Goal: Task Accomplishment & Management: Manage account settings

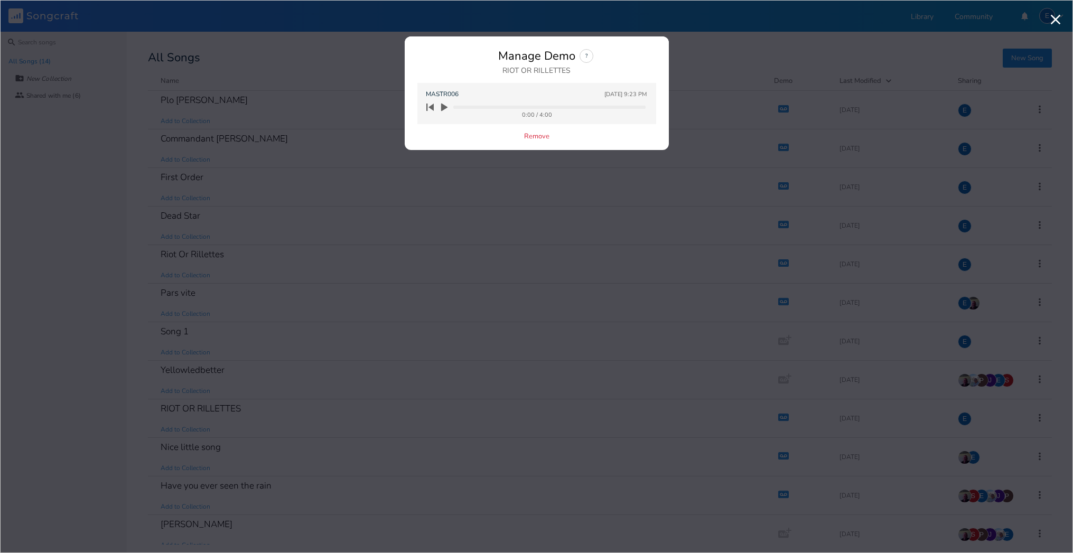
click at [444, 107] on icon "button" at bounding box center [444, 108] width 6 height 8
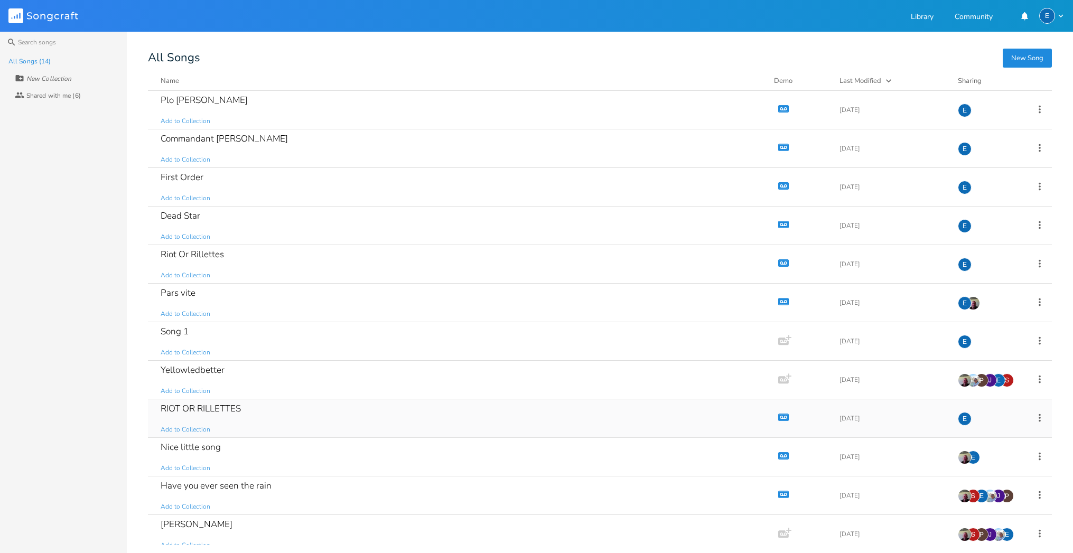
click at [778, 417] on icon "Demo" at bounding box center [783, 417] width 11 height 11
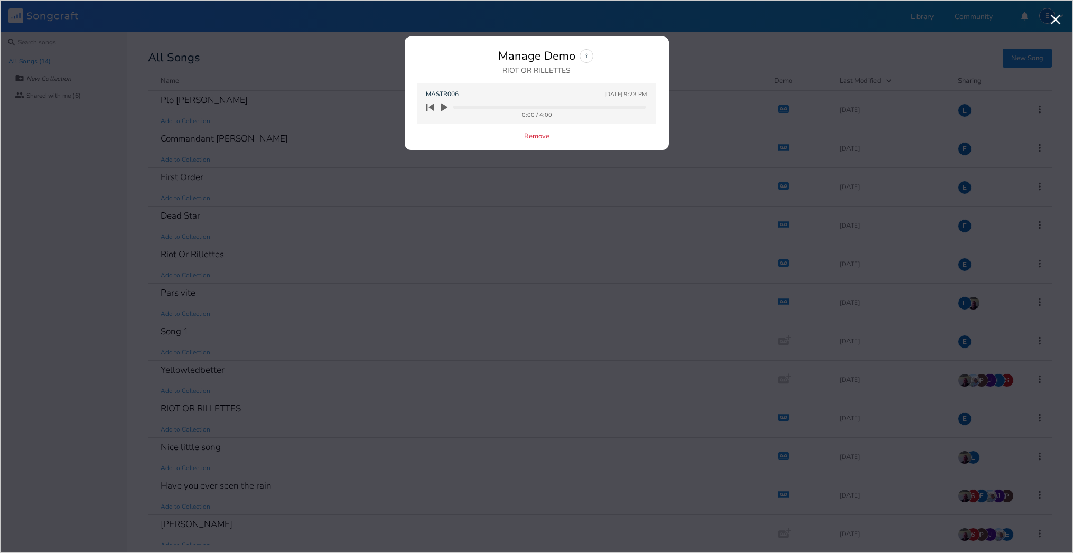
click at [444, 107] on icon "button" at bounding box center [444, 108] width 6 height 8
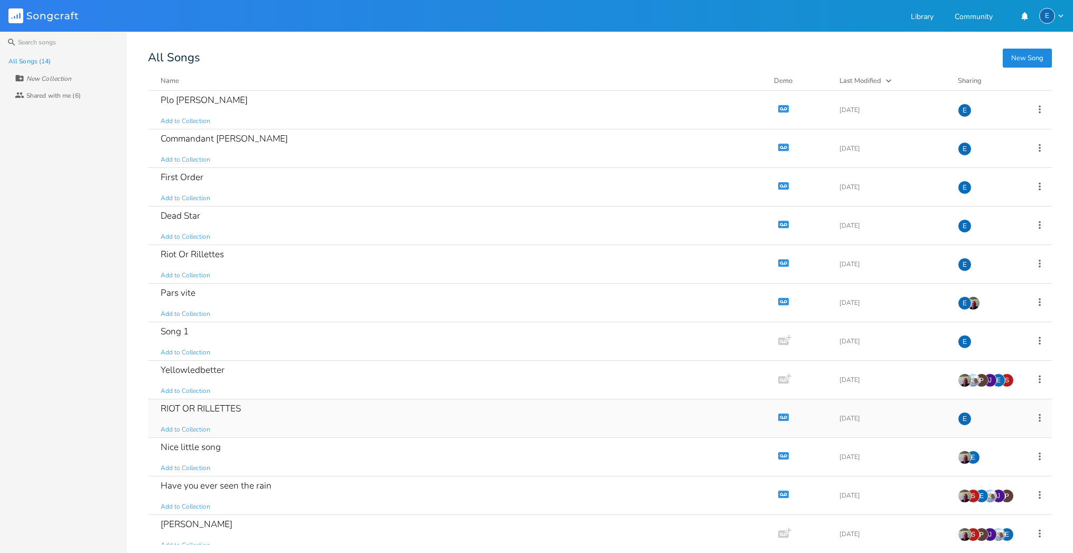
click at [232, 408] on div "RIOT OR RILLETTES" at bounding box center [201, 408] width 80 height 9
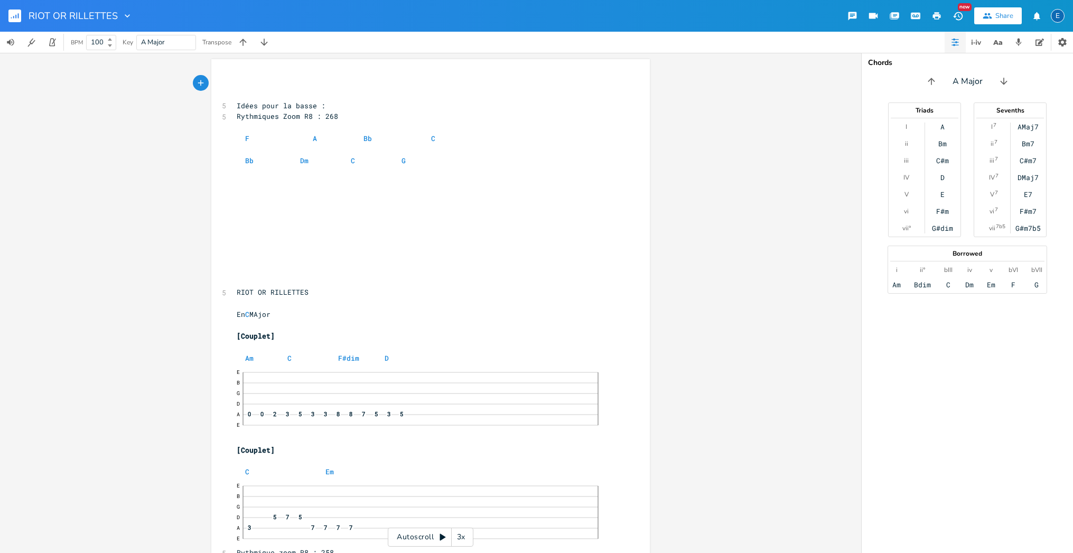
click at [17, 15] on rect "button" at bounding box center [14, 16] width 13 height 13
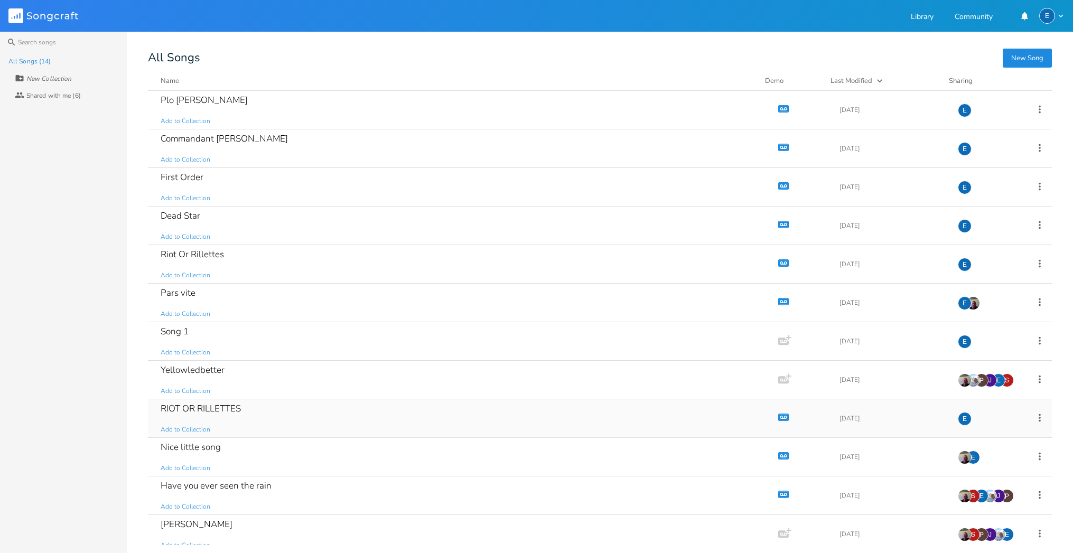
click at [779, 415] on icon "button" at bounding box center [783, 417] width 9 height 6
click at [1034, 422] on icon at bounding box center [1040, 418] width 12 height 12
click at [987, 453] on span "Duplicate Make a Copy" at bounding box center [975, 451] width 46 height 7
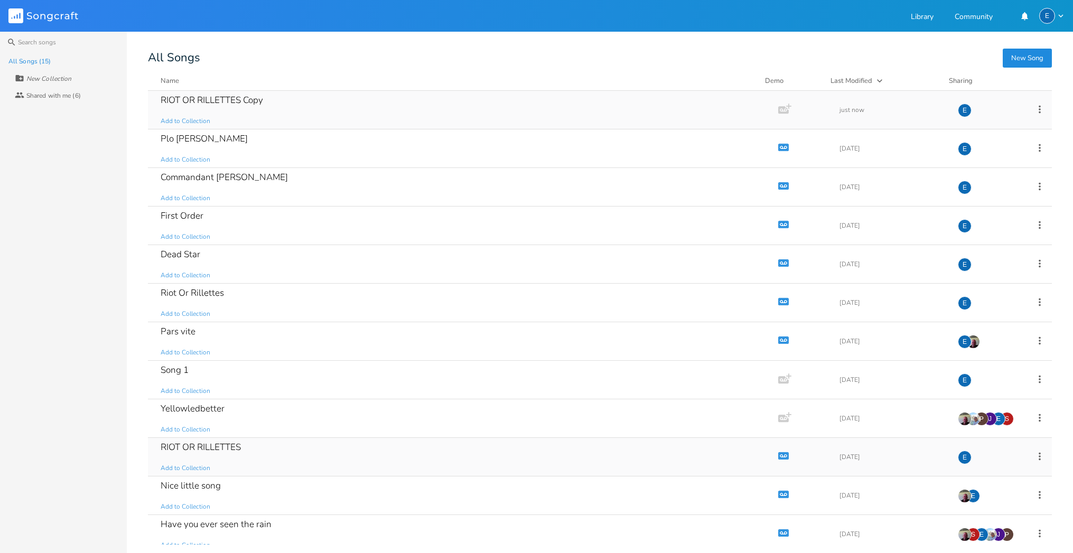
click at [1035, 110] on icon at bounding box center [1040, 110] width 12 height 12
click at [980, 215] on span "[PERSON_NAME]" at bounding box center [966, 215] width 29 height 7
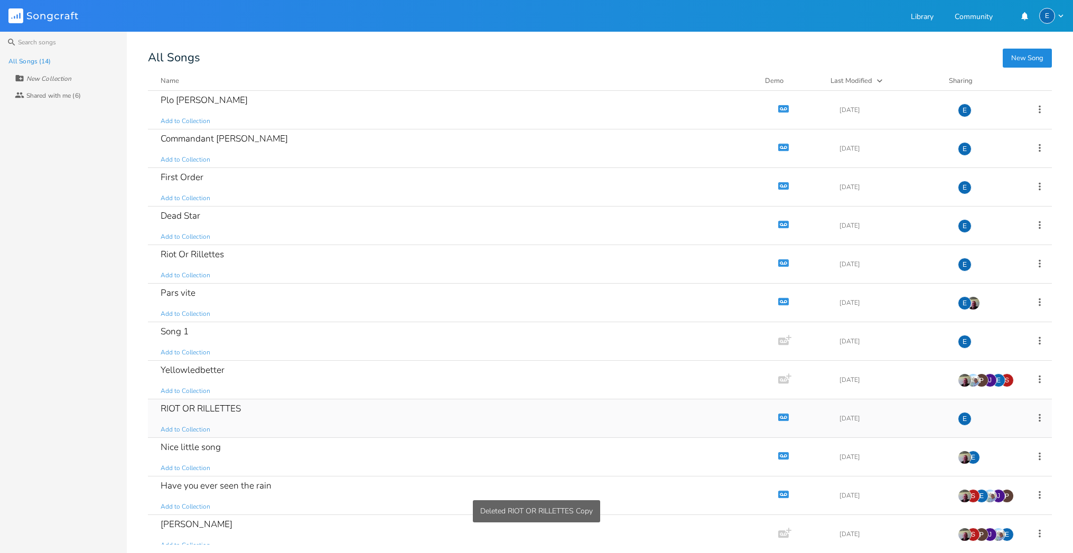
click at [779, 415] on icon "button" at bounding box center [783, 417] width 9 height 6
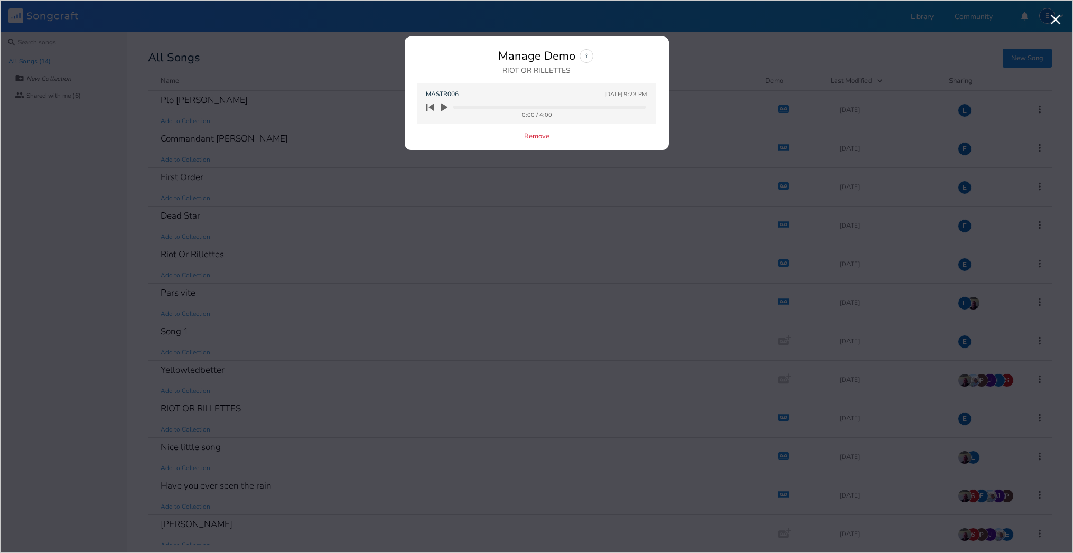
click at [443, 107] on icon "button" at bounding box center [444, 108] width 6 height 8
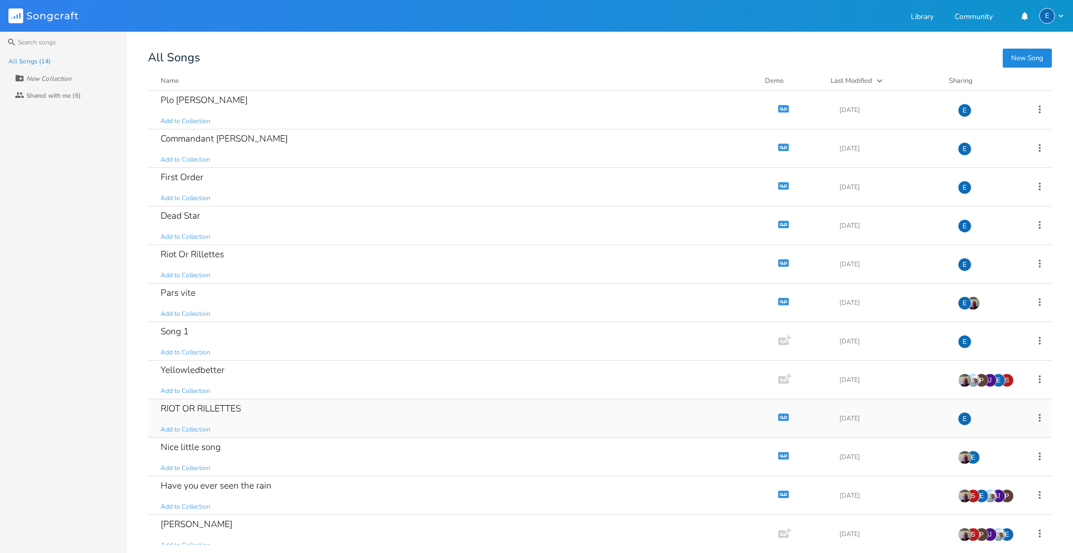
click at [778, 417] on icon "Demo" at bounding box center [783, 417] width 11 height 11
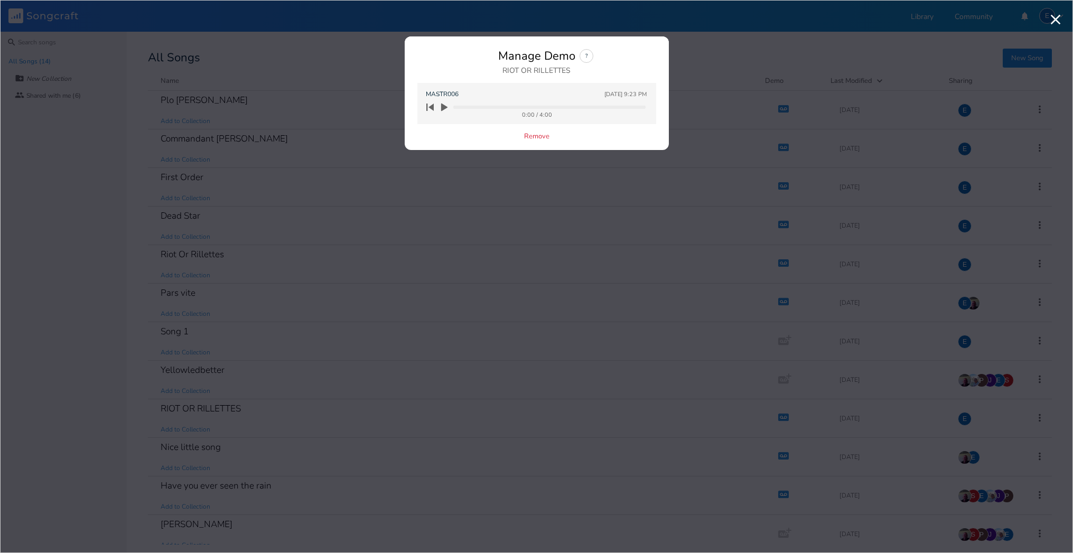
click at [466, 139] on div "Remove" at bounding box center [536, 137] width 239 height 9
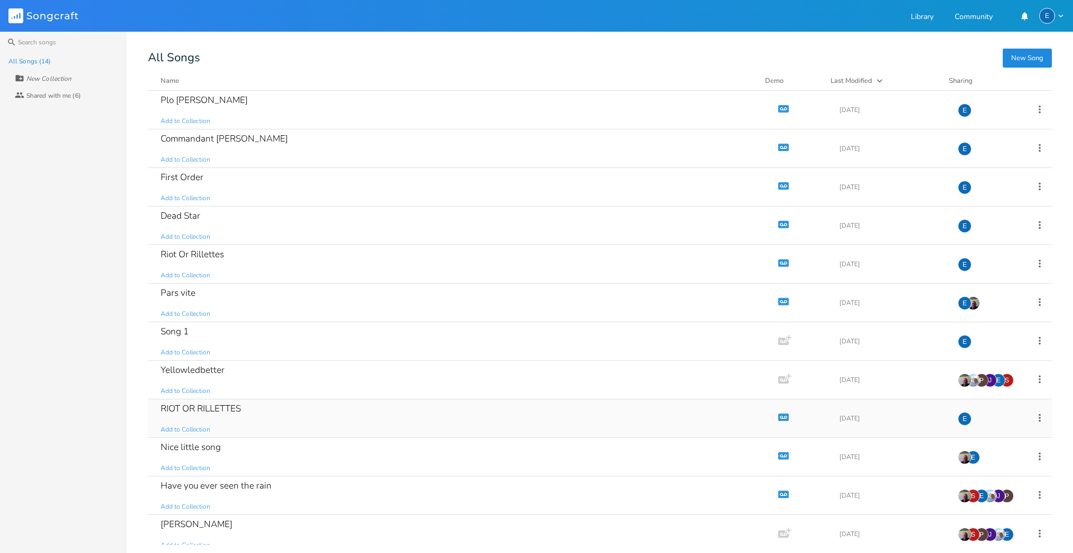
click at [181, 406] on div "RIOT OR RILLETTES" at bounding box center [201, 408] width 80 height 9
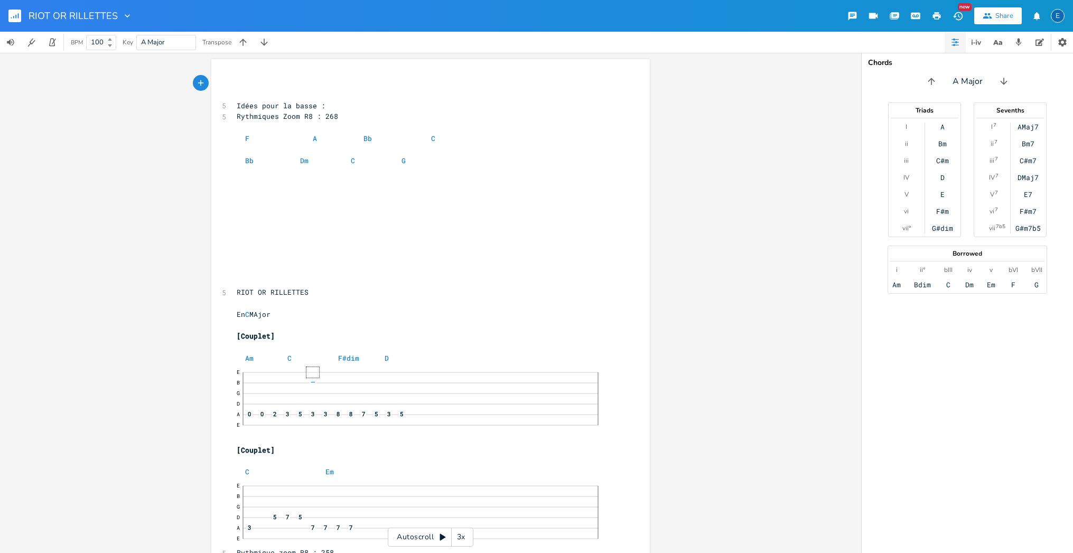
click at [135, 100] on div "xxxxxxxxxx ​ ​ 5 Idées pour la basse : 5 Rythmiques Zoom R8 : 268 ​ F A Bb C ​ …" at bounding box center [430, 303] width 861 height 500
click at [13, 15] on rect "button" at bounding box center [14, 16] width 13 height 13
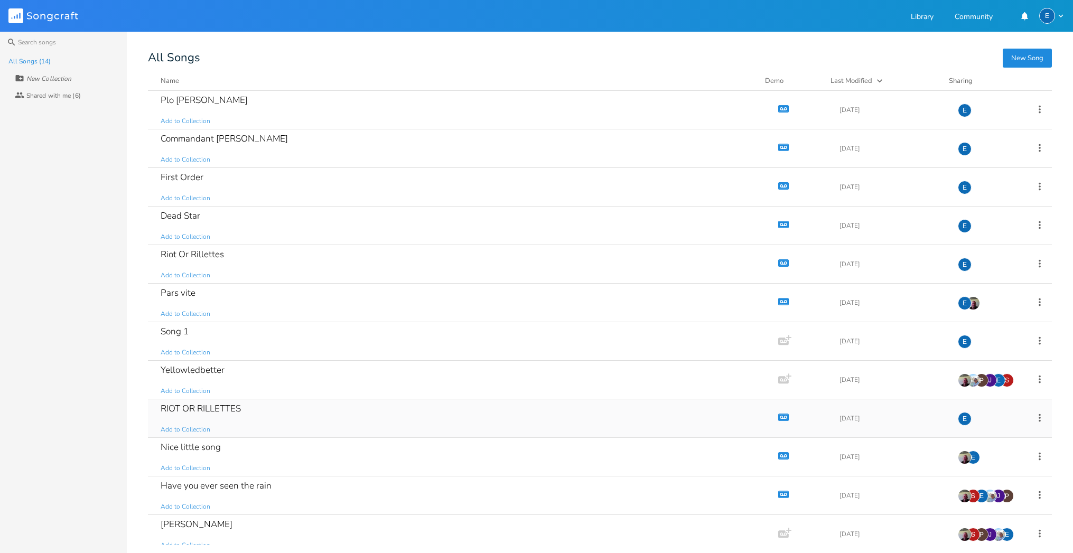
click at [784, 417] on icon "button" at bounding box center [785, 417] width 2 height 2
click at [1034, 416] on icon at bounding box center [1040, 418] width 12 height 12
click at [991, 470] on span "Collection Collections" at bounding box center [973, 469] width 42 height 7
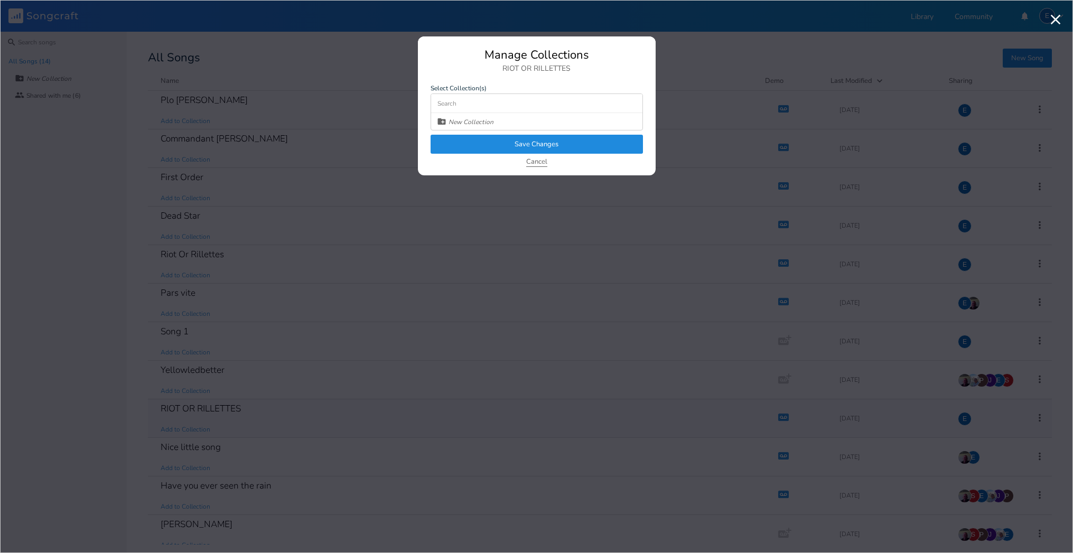
click at [531, 159] on button "Cancel" at bounding box center [536, 162] width 21 height 9
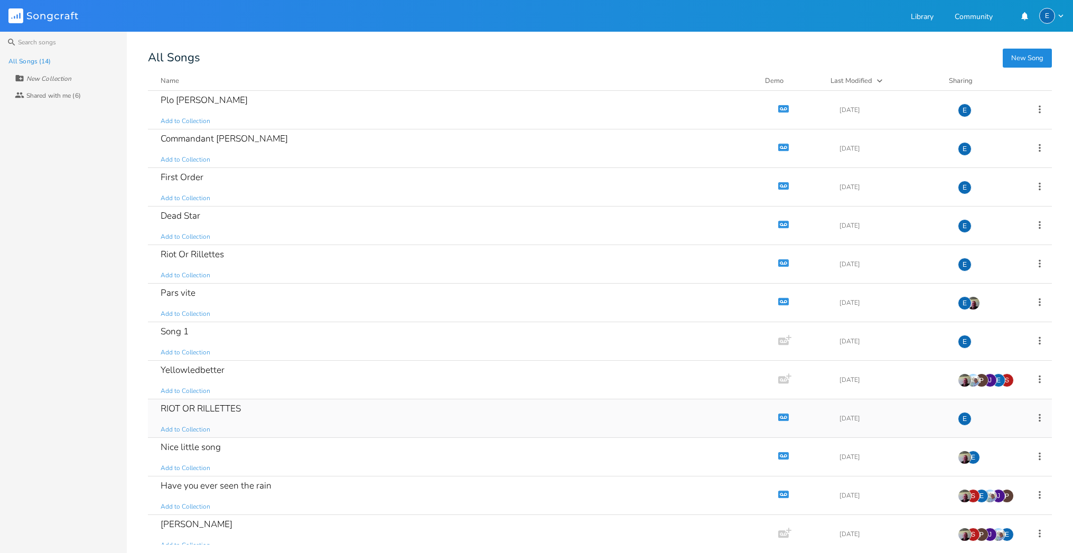
click at [779, 416] on icon "button" at bounding box center [783, 417] width 9 height 6
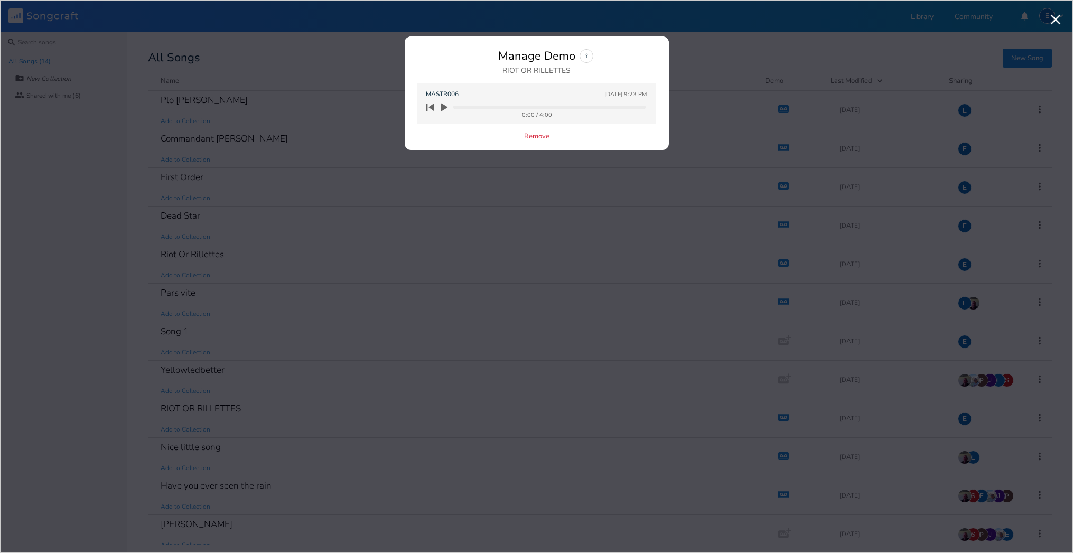
click at [445, 105] on icon "button" at bounding box center [445, 107] width 10 height 10
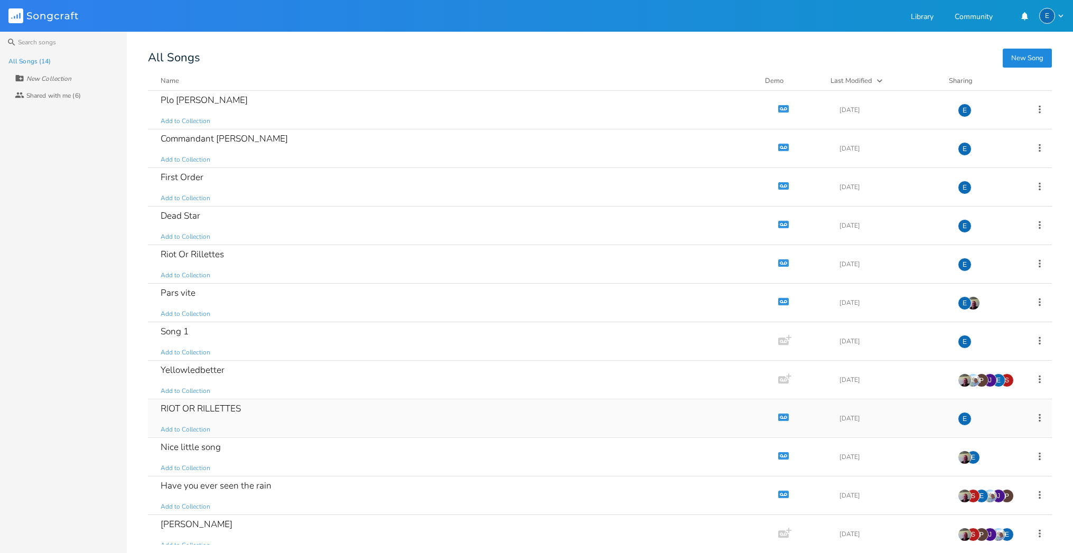
click at [779, 416] on icon "button" at bounding box center [783, 417] width 9 height 6
click at [779, 417] on icon "button" at bounding box center [783, 417] width 9 height 6
click at [779, 415] on icon "button" at bounding box center [783, 417] width 9 height 6
click at [918, 17] on link "Library" at bounding box center [922, 17] width 23 height 9
click at [922, 17] on link "Library" at bounding box center [922, 17] width 23 height 9
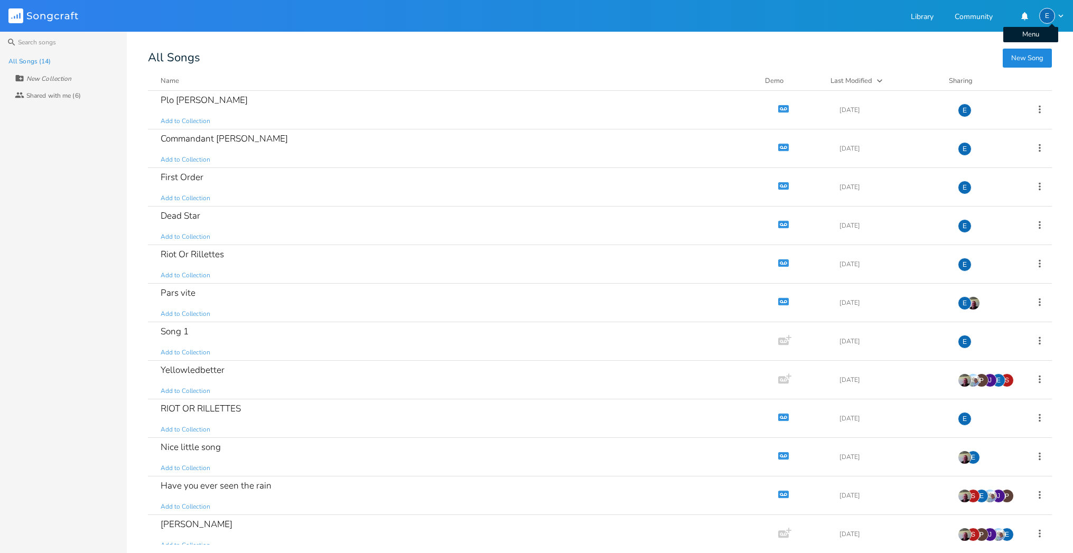
click at [1058, 12] on icon "button" at bounding box center [1061, 16] width 10 height 10
click at [350, 64] on div "New Song All Songs Name Demo Last Modified Sharing Plo [PERSON_NAME] Add to Col…" at bounding box center [610, 299] width 925 height 492
click at [297, 411] on div "RIOT OR RILLETTES Add to Collection" at bounding box center [461, 418] width 601 height 38
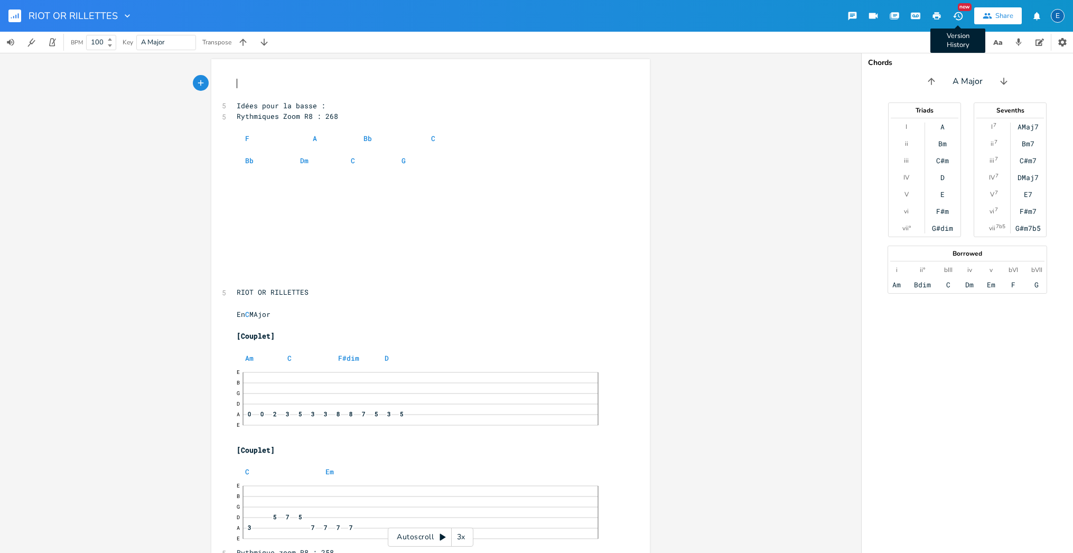
click at [960, 13] on icon "button" at bounding box center [957, 16] width 10 height 8
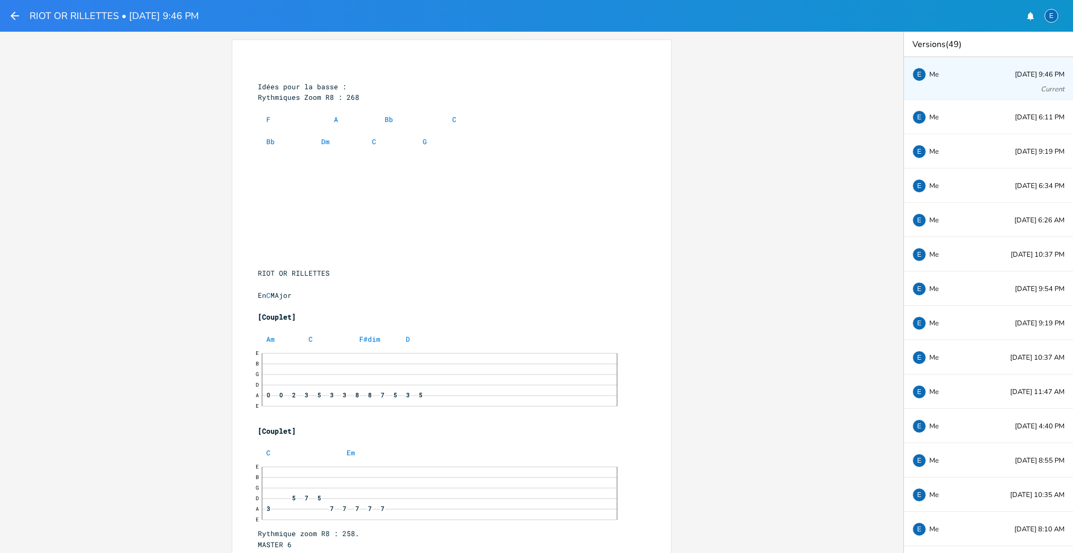
click at [790, 127] on div "​ ​ Idées pour la basse : Rythmiques Zoom R8 : 268 ​ F A Bb C ​ Bb Dm C G ​ ​ ​…" at bounding box center [451, 292] width 903 height 521
click at [15, 14] on icon "button" at bounding box center [14, 16] width 13 height 13
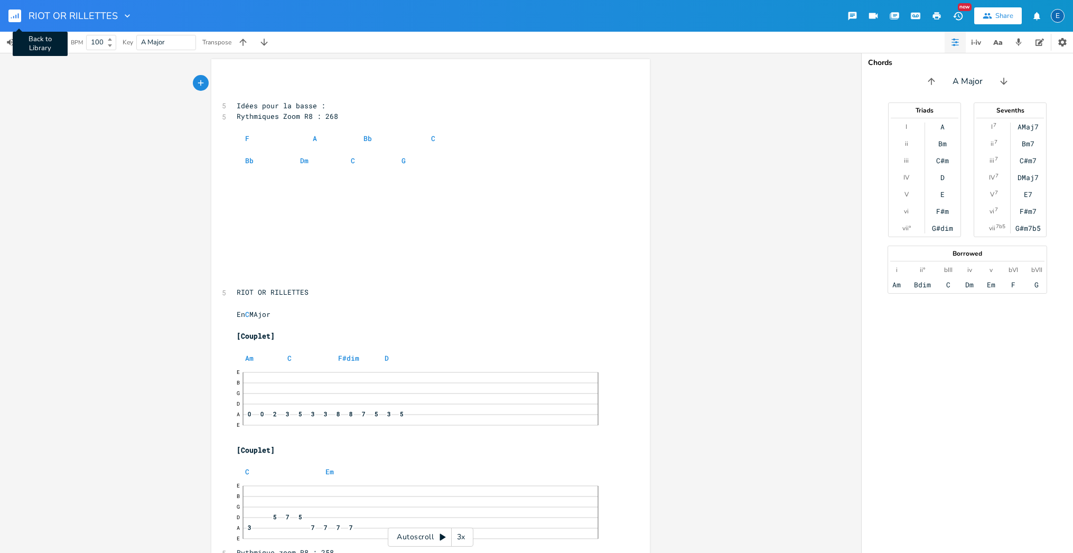
click at [12, 14] on rect "button" at bounding box center [14, 16] width 13 height 13
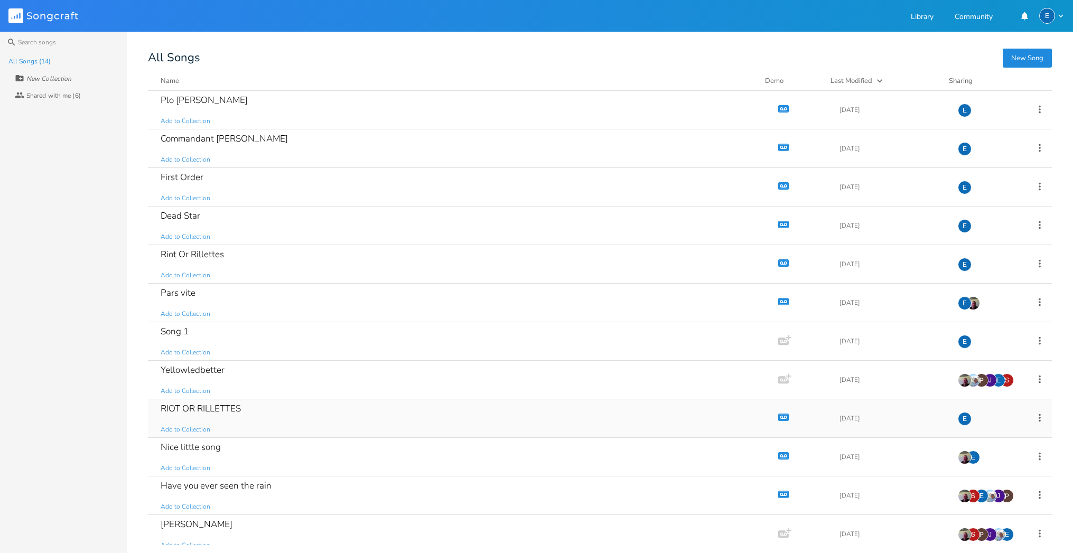
click at [784, 417] on icon "button" at bounding box center [785, 417] width 2 height 2
click at [224, 404] on div "RIOT OR RILLETTES" at bounding box center [201, 408] width 80 height 9
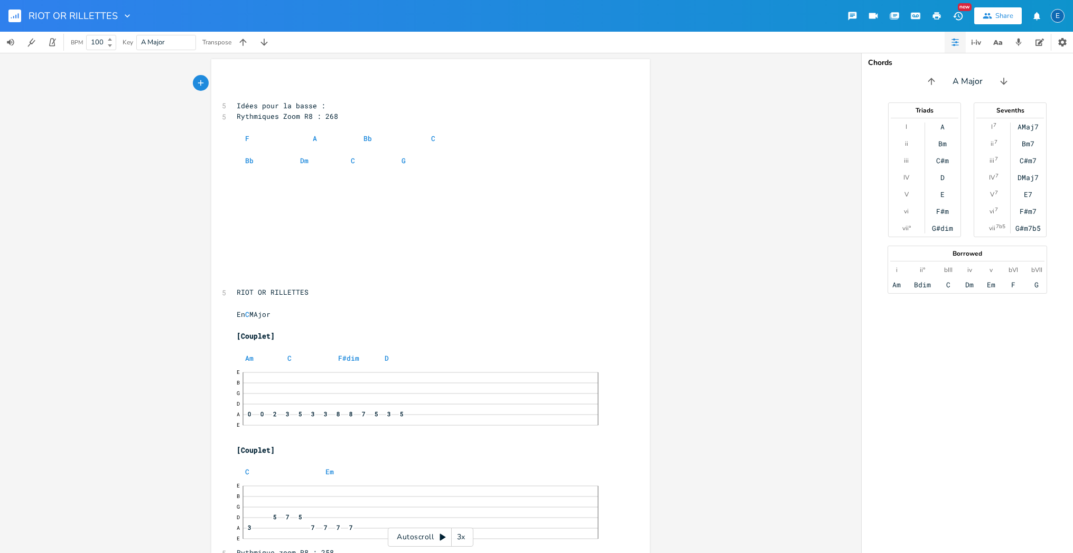
click at [957, 17] on icon "button" at bounding box center [957, 16] width 11 height 11
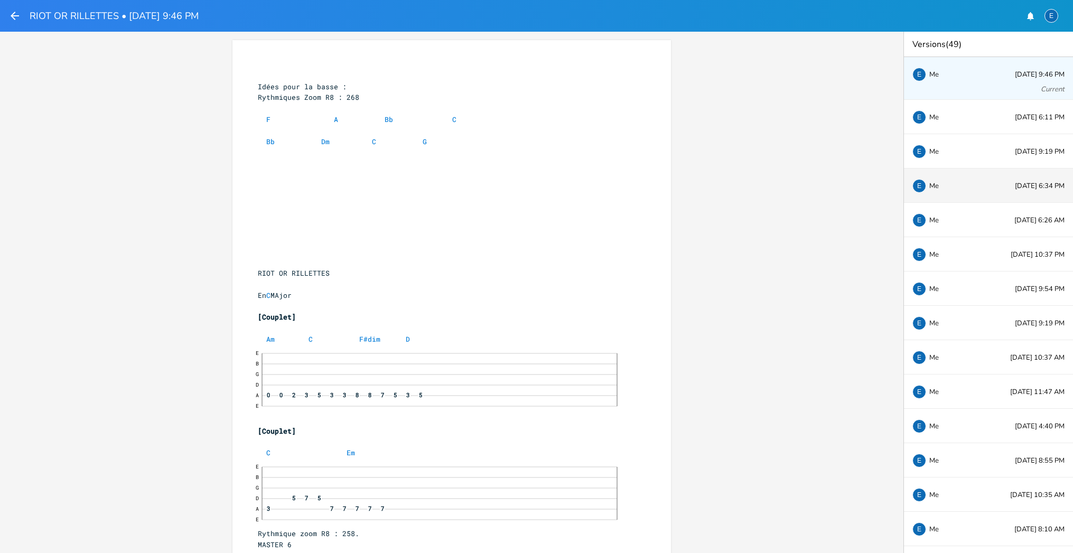
click at [1015, 185] on span "[DATE] 6:34 PM" at bounding box center [1040, 186] width 50 height 7
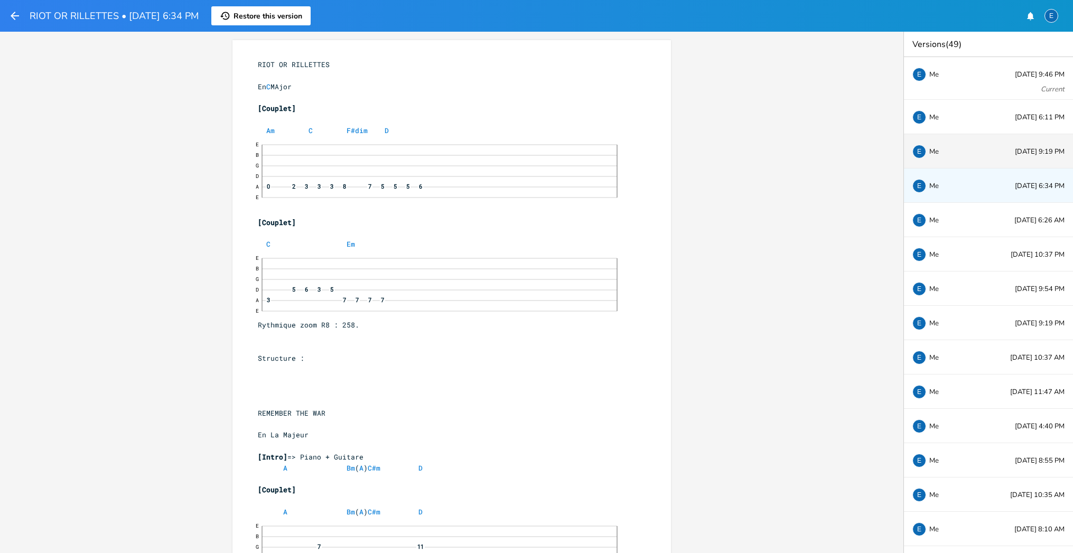
click at [1015, 152] on span "[DATE] 9:19 PM" at bounding box center [1040, 151] width 50 height 7
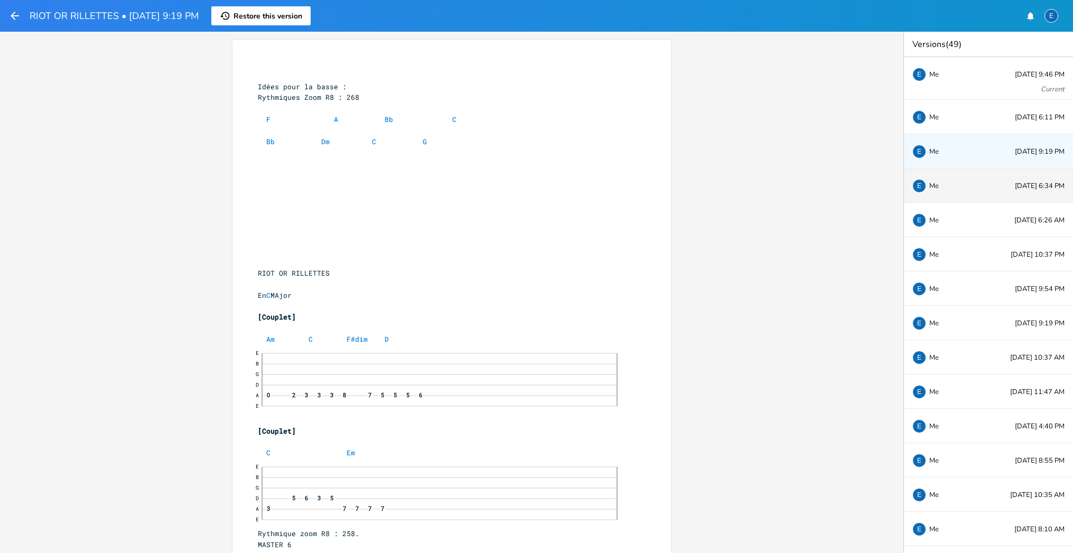
click at [990, 180] on div "E Me [DATE] 6:34 PM" at bounding box center [988, 186] width 169 height 34
